Goal: Task Accomplishment & Management: Use online tool/utility

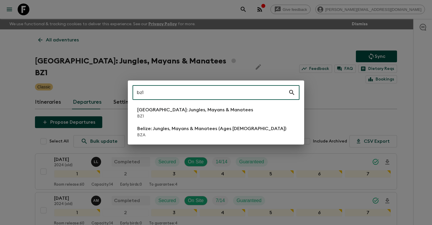
scroll to position [579, 0]
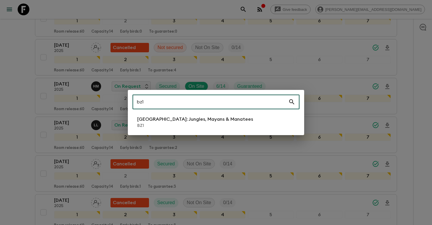
type input "bz1"
click at [181, 124] on p "BZ1" at bounding box center [195, 126] width 116 height 6
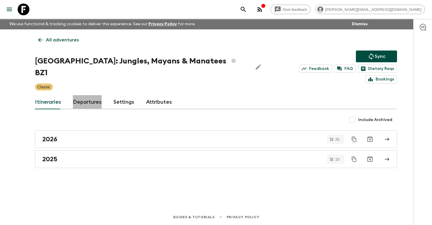
click at [95, 95] on link "Departures" at bounding box center [87, 102] width 29 height 14
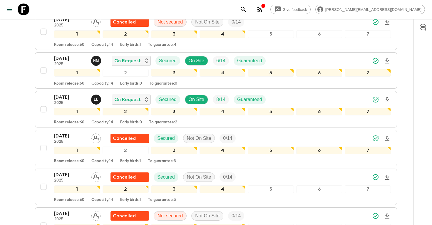
scroll to position [605, 0]
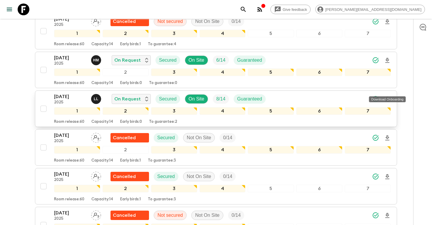
click at [387, 97] on icon "Download Onboarding" at bounding box center [387, 99] width 4 height 5
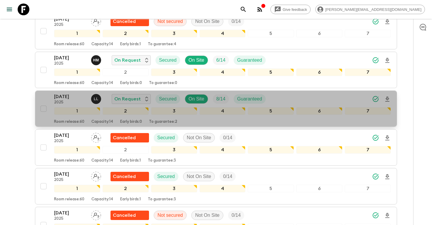
click at [61, 93] on p "[DATE]" at bounding box center [70, 96] width 32 height 7
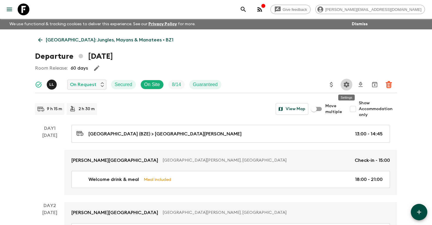
click at [348, 86] on icon "Settings" at bounding box center [347, 85] width 6 height 6
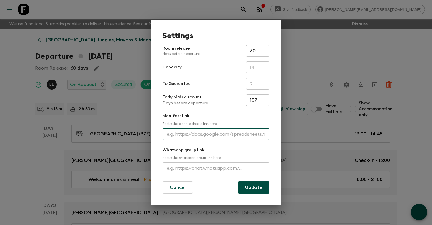
click at [219, 137] on input "text" at bounding box center [215, 134] width 107 height 12
paste input "[URL][DOMAIN_NAME]"
type input "[URL][DOMAIN_NAME]"
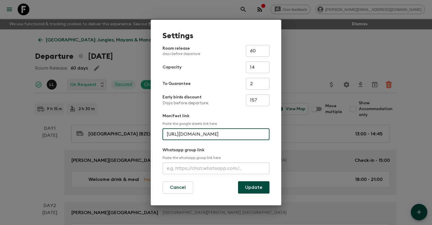
click at [250, 186] on button "Update" at bounding box center [253, 187] width 31 height 12
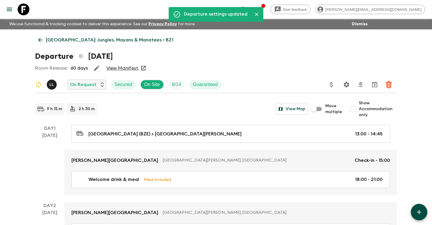
click at [247, 7] on icon "search adventures" at bounding box center [243, 9] width 7 height 7
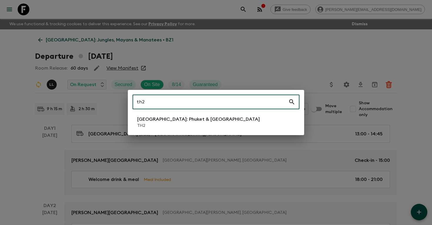
type input "th2"
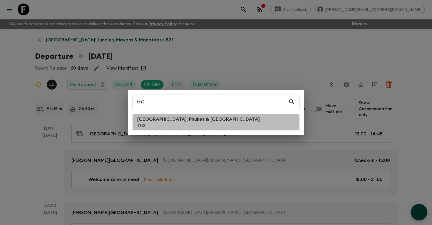
click at [198, 114] on li "[GEOGRAPHIC_DATA]: Phuket & Andaman Coast TH2" at bounding box center [215, 122] width 167 height 16
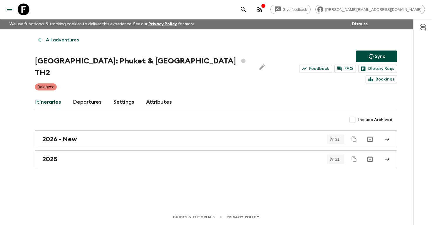
click at [90, 95] on link "Departures" at bounding box center [87, 102] width 29 height 14
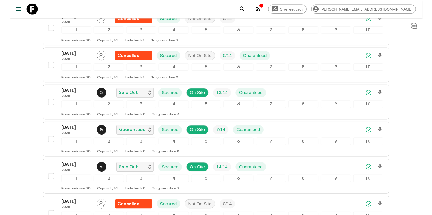
scroll to position [340, 0]
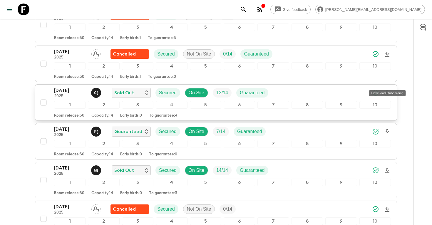
click at [387, 90] on icon "Download Onboarding" at bounding box center [387, 92] width 4 height 5
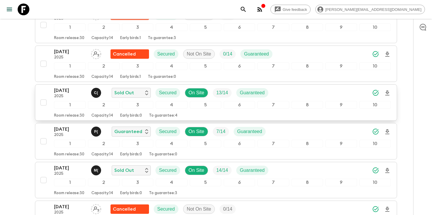
click at [72, 94] on p "2025" at bounding box center [70, 96] width 32 height 5
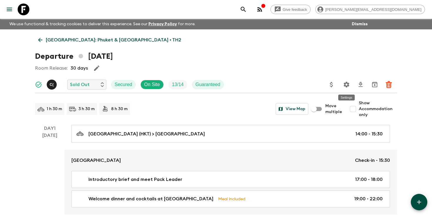
click at [346, 83] on icon "Settings" at bounding box center [347, 85] width 6 height 6
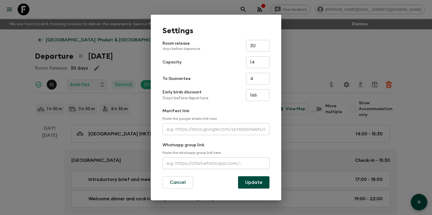
click at [199, 128] on input "text" at bounding box center [215, 129] width 107 height 12
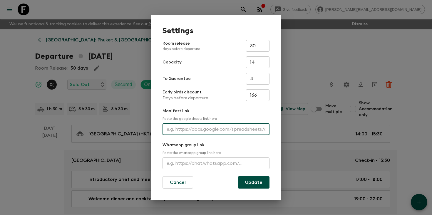
paste input "[URL][DOMAIN_NAME]"
type input "[URL][DOMAIN_NAME]"
click at [248, 182] on button "Update" at bounding box center [253, 182] width 31 height 12
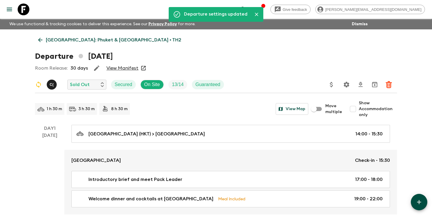
click at [249, 6] on button "search adventures" at bounding box center [243, 10] width 12 height 12
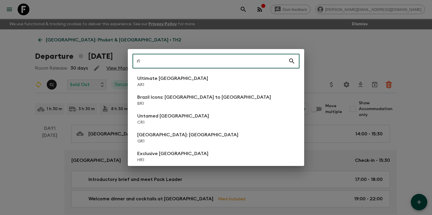
type input "r"
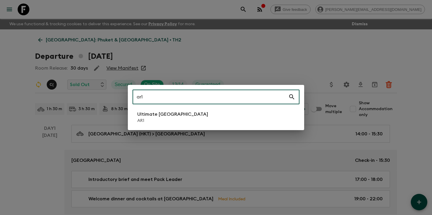
type input "ar1"
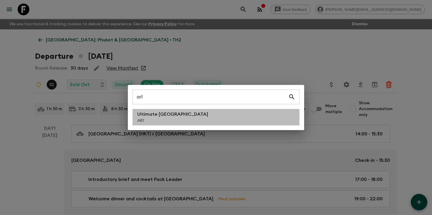
click at [154, 114] on p "Ultimate [GEOGRAPHIC_DATA]" at bounding box center [172, 114] width 71 height 7
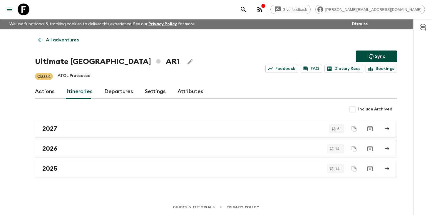
click at [118, 90] on link "Departures" at bounding box center [118, 92] width 29 height 14
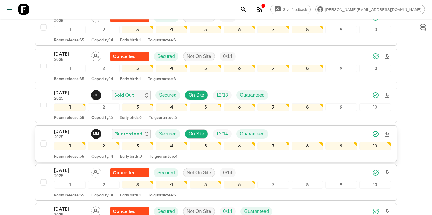
scroll to position [429, 0]
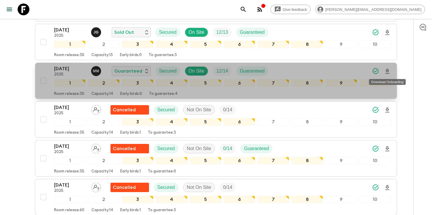
click at [386, 72] on icon "Download Onboarding" at bounding box center [387, 71] width 4 height 5
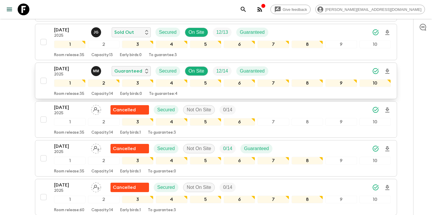
click at [66, 69] on p "[DATE]" at bounding box center [70, 68] width 32 height 7
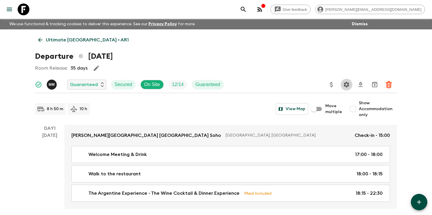
click at [344, 83] on icon "Settings" at bounding box center [347, 85] width 6 height 6
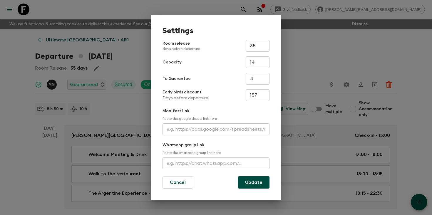
click at [245, 127] on input "text" at bounding box center [215, 129] width 107 height 12
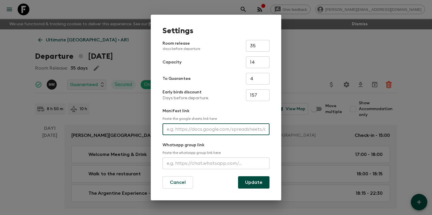
paste input "[URL][DOMAIN_NAME]"
type input "[URL][DOMAIN_NAME]"
click at [249, 180] on button "Update" at bounding box center [253, 182] width 31 height 12
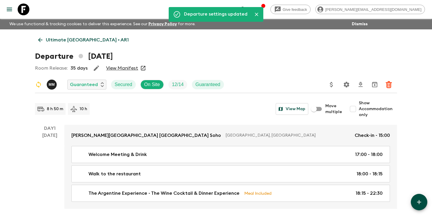
click at [247, 8] on icon "search adventures" at bounding box center [243, 9] width 7 height 7
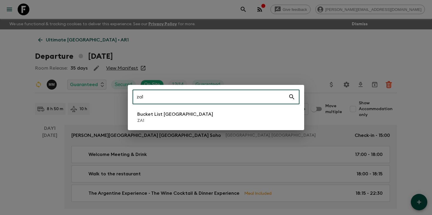
type input "za1"
click at [173, 116] on p "Bucket List [GEOGRAPHIC_DATA]" at bounding box center [175, 114] width 76 height 7
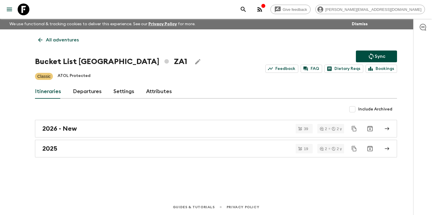
click at [90, 92] on link "Departures" at bounding box center [87, 92] width 29 height 14
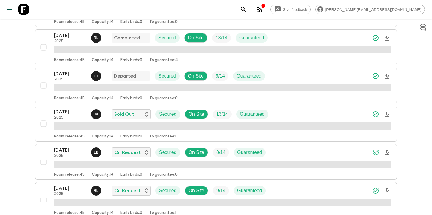
scroll to position [159, 0]
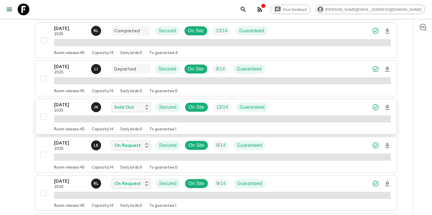
click at [388, 108] on icon "Download Onboarding" at bounding box center [386, 107] width 7 height 7
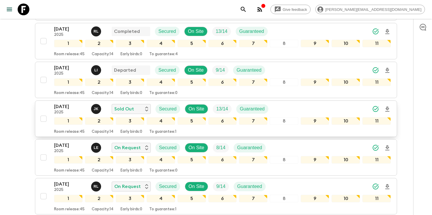
scroll to position [159, 0]
click at [245, 10] on icon "search adventures" at bounding box center [242, 9] width 5 height 5
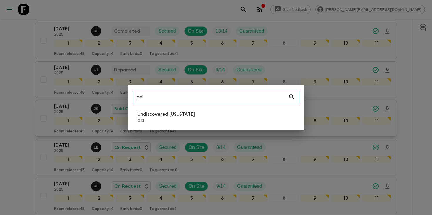
type input "ge1"
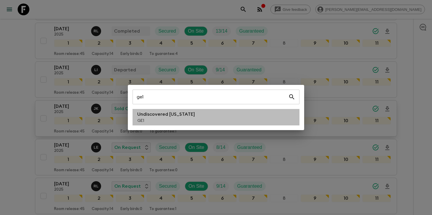
click at [198, 119] on li "Undiscovered [US_STATE] GE1" at bounding box center [215, 117] width 167 height 16
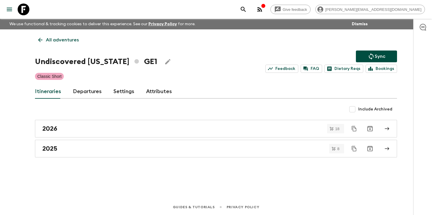
click at [90, 93] on link "Departures" at bounding box center [87, 92] width 29 height 14
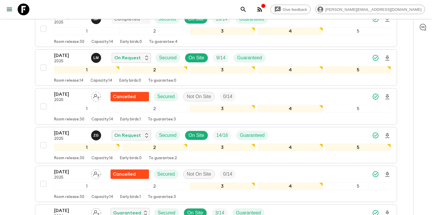
scroll to position [481, 0]
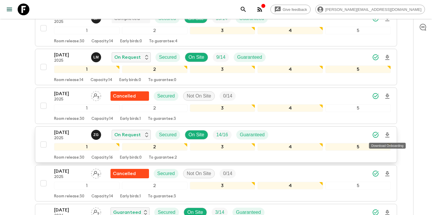
click at [387, 134] on icon "Download Onboarding" at bounding box center [386, 135] width 7 height 7
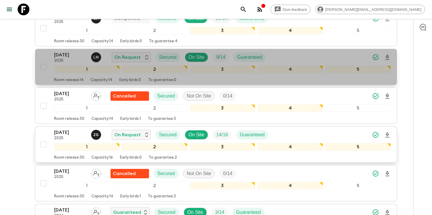
click at [69, 57] on p "[DATE]" at bounding box center [70, 54] width 32 height 7
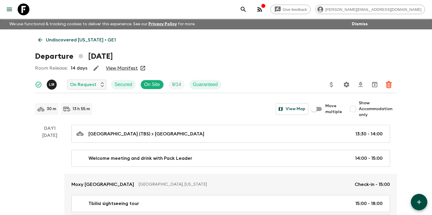
click at [245, 8] on icon "search adventures" at bounding box center [242, 9] width 5 height 5
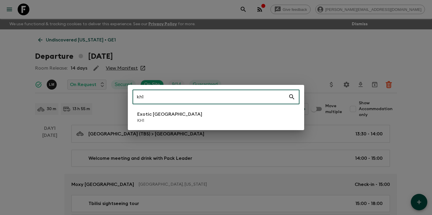
type input "kh1"
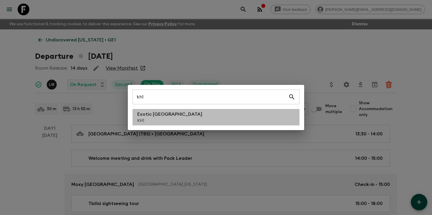
click at [191, 117] on li "Exotic [GEOGRAPHIC_DATA] KH1" at bounding box center [215, 117] width 167 height 16
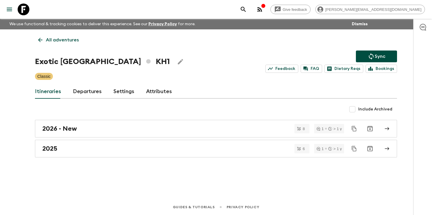
click at [82, 92] on link "Departures" at bounding box center [87, 92] width 29 height 14
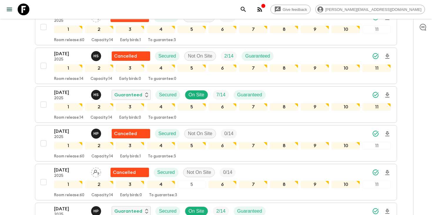
scroll to position [523, 0]
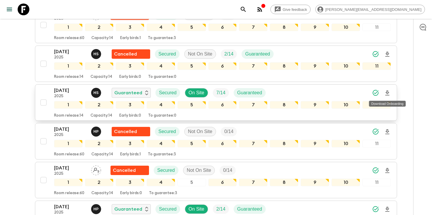
click at [388, 94] on icon "Download Onboarding" at bounding box center [386, 93] width 7 height 7
click at [247, 9] on icon "search adventures" at bounding box center [243, 9] width 7 height 7
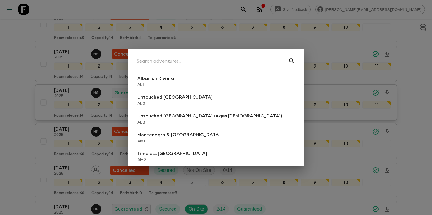
type input "1"
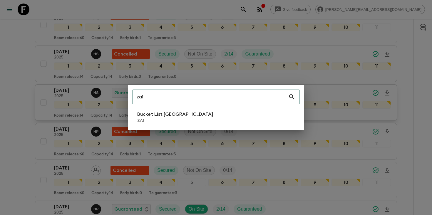
type input "za1"
click at [183, 113] on p "Bucket List [GEOGRAPHIC_DATA]" at bounding box center [175, 114] width 76 height 7
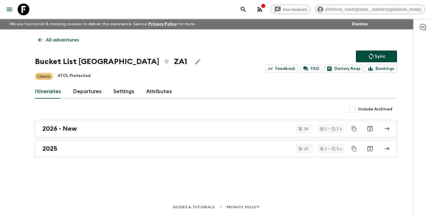
click at [83, 95] on link "Departures" at bounding box center [87, 92] width 29 height 14
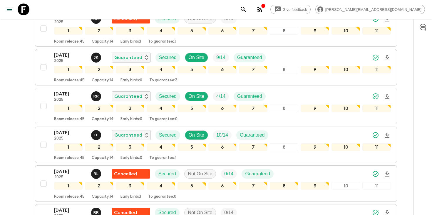
scroll to position [451, 0]
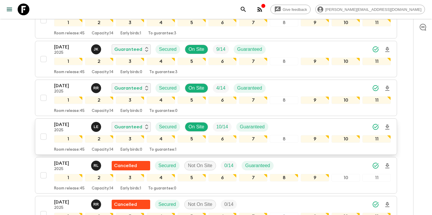
click at [387, 128] on icon "Download Onboarding" at bounding box center [386, 127] width 7 height 7
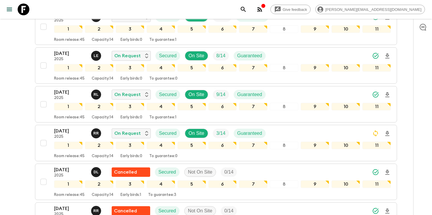
scroll to position [215, 0]
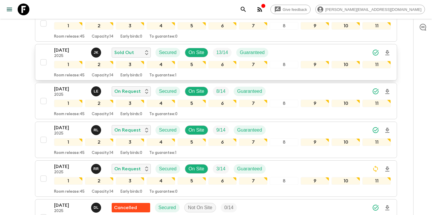
click at [65, 51] on p "[DATE]" at bounding box center [70, 50] width 32 height 7
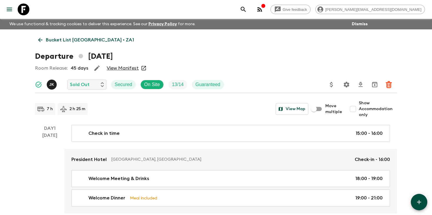
click at [245, 10] on icon "search adventures" at bounding box center [242, 9] width 5 height 5
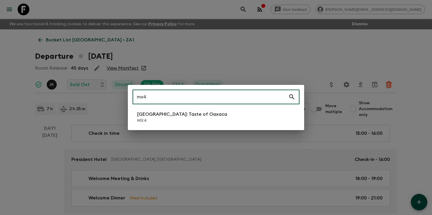
type input "mx4"
click at [215, 113] on li "[GEOGRAPHIC_DATA]: Taste of Oaxaca MX4" at bounding box center [215, 117] width 167 height 16
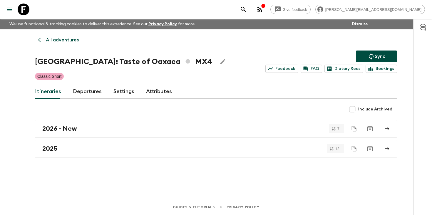
click at [75, 94] on link "Departures" at bounding box center [87, 92] width 29 height 14
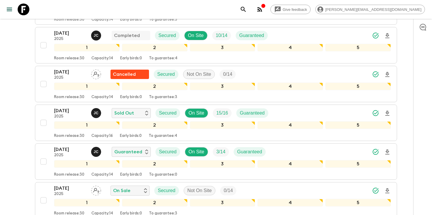
scroll to position [627, 0]
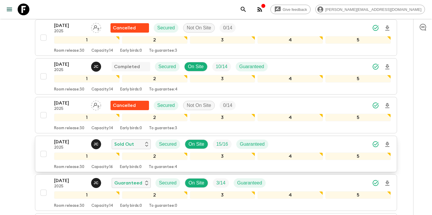
click at [345, 146] on div "[DATE] 2025 [PERSON_NAME] Sold Out Secured On Site 15 / 16 Guaranteed" at bounding box center [222, 144] width 336 height 12
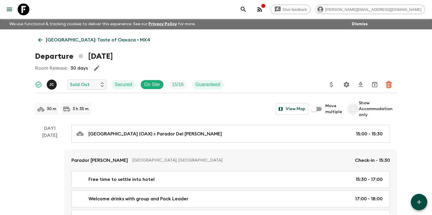
click at [356, 108] on input "Show Accommodation only" at bounding box center [353, 109] width 12 height 12
checkbox input "true"
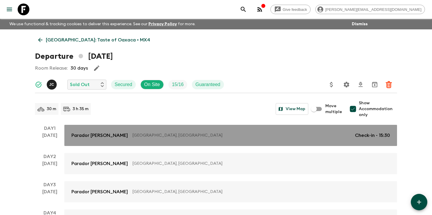
click at [371, 139] on link "Parador Del [PERSON_NAME][GEOGRAPHIC_DATA], [GEOGRAPHIC_DATA] Check-in - 15:30" at bounding box center [230, 135] width 332 height 21
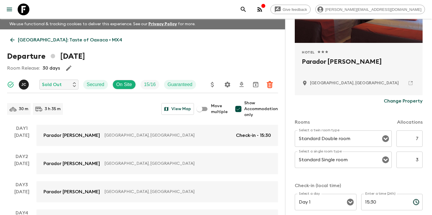
scroll to position [128, 0]
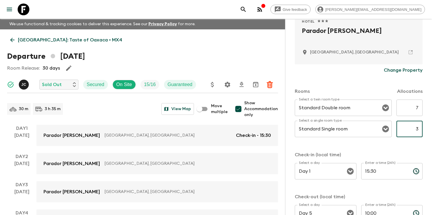
drag, startPoint x: 411, startPoint y: 130, endPoint x: 431, endPoint y: 129, distance: 20.3
click at [431, 130] on html "Give feedback [PERSON_NAME][EMAIL_ADDRESS][DOMAIN_NAME] We use functional & tra…" at bounding box center [216, 145] width 432 height 291
type input "8"
drag, startPoint x: 414, startPoint y: 109, endPoint x: 431, endPoint y: 109, distance: 17.3
click at [431, 109] on div "Accommodation Information Comments Website Map Hotel 1 Star 2 Stars 3 Stars 4 S…" at bounding box center [358, 126] width 147 height 215
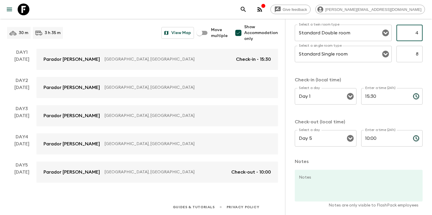
scroll to position [227, 0]
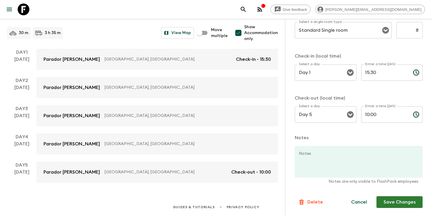
type input "4"
click at [405, 200] on button "Save Changes" at bounding box center [399, 202] width 46 height 12
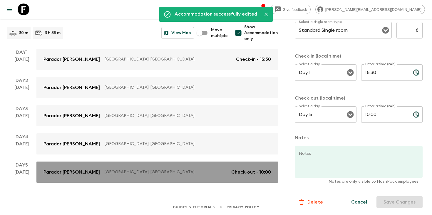
click at [187, 170] on p "[GEOGRAPHIC_DATA], [GEOGRAPHIC_DATA]" at bounding box center [166, 172] width 122 height 6
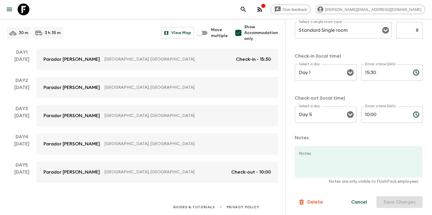
scroll to position [0, 0]
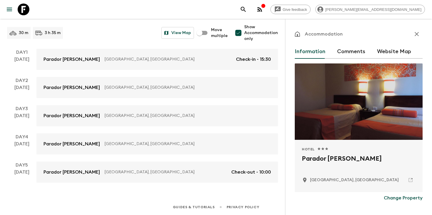
click at [415, 34] on icon "button" at bounding box center [416, 34] width 4 height 4
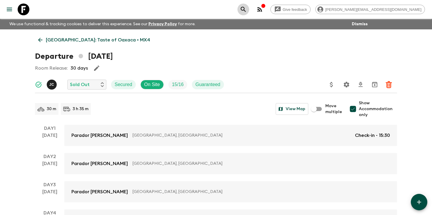
click at [247, 9] on icon "search adventures" at bounding box center [243, 9] width 7 height 7
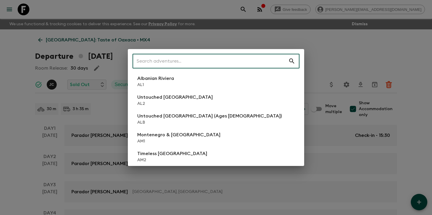
type input "2"
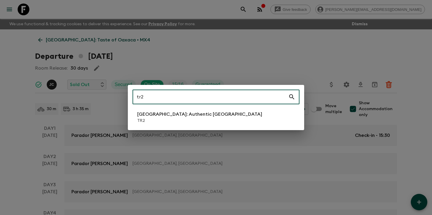
type input "tr2"
click at [183, 119] on p "TR2" at bounding box center [199, 121] width 125 height 6
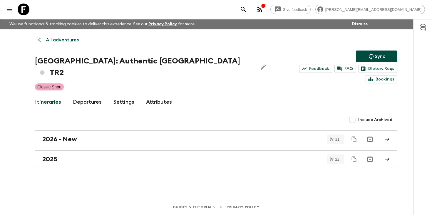
click at [88, 95] on link "Departures" at bounding box center [87, 102] width 29 height 14
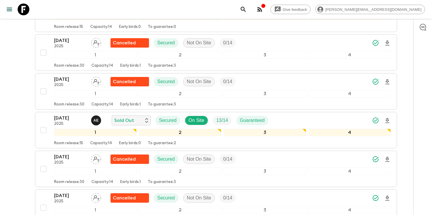
scroll to position [808, 0]
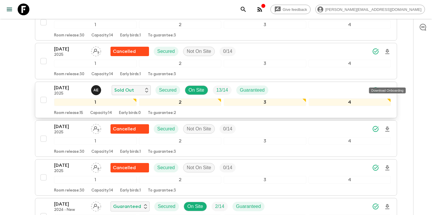
click at [386, 88] on icon "Download Onboarding" at bounding box center [387, 90] width 4 height 5
click at [73, 84] on p "[DATE]" at bounding box center [70, 87] width 32 height 7
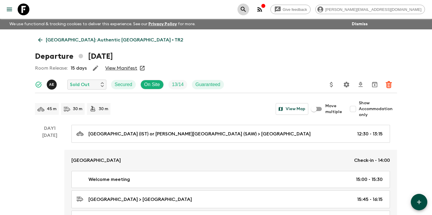
click at [245, 7] on icon "search adventures" at bounding box center [242, 9] width 5 height 5
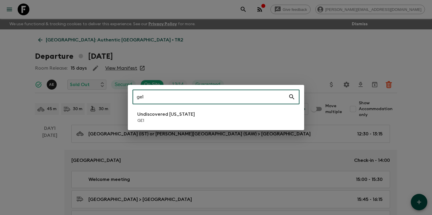
type input "ge1"
click at [205, 123] on li "Undiscovered [US_STATE] GE1" at bounding box center [215, 117] width 167 height 16
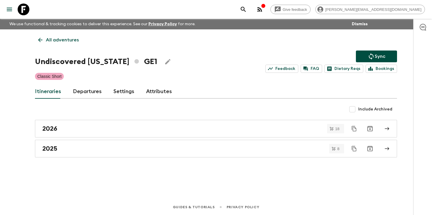
click at [92, 91] on link "Departures" at bounding box center [87, 92] width 29 height 14
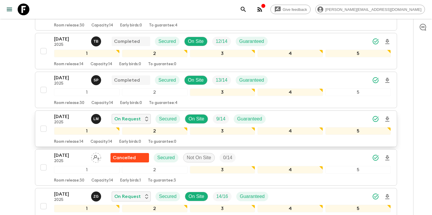
scroll to position [422, 0]
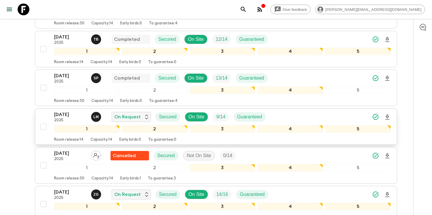
click at [388, 116] on icon "Download Onboarding" at bounding box center [387, 117] width 4 height 5
